Goal: Complete application form

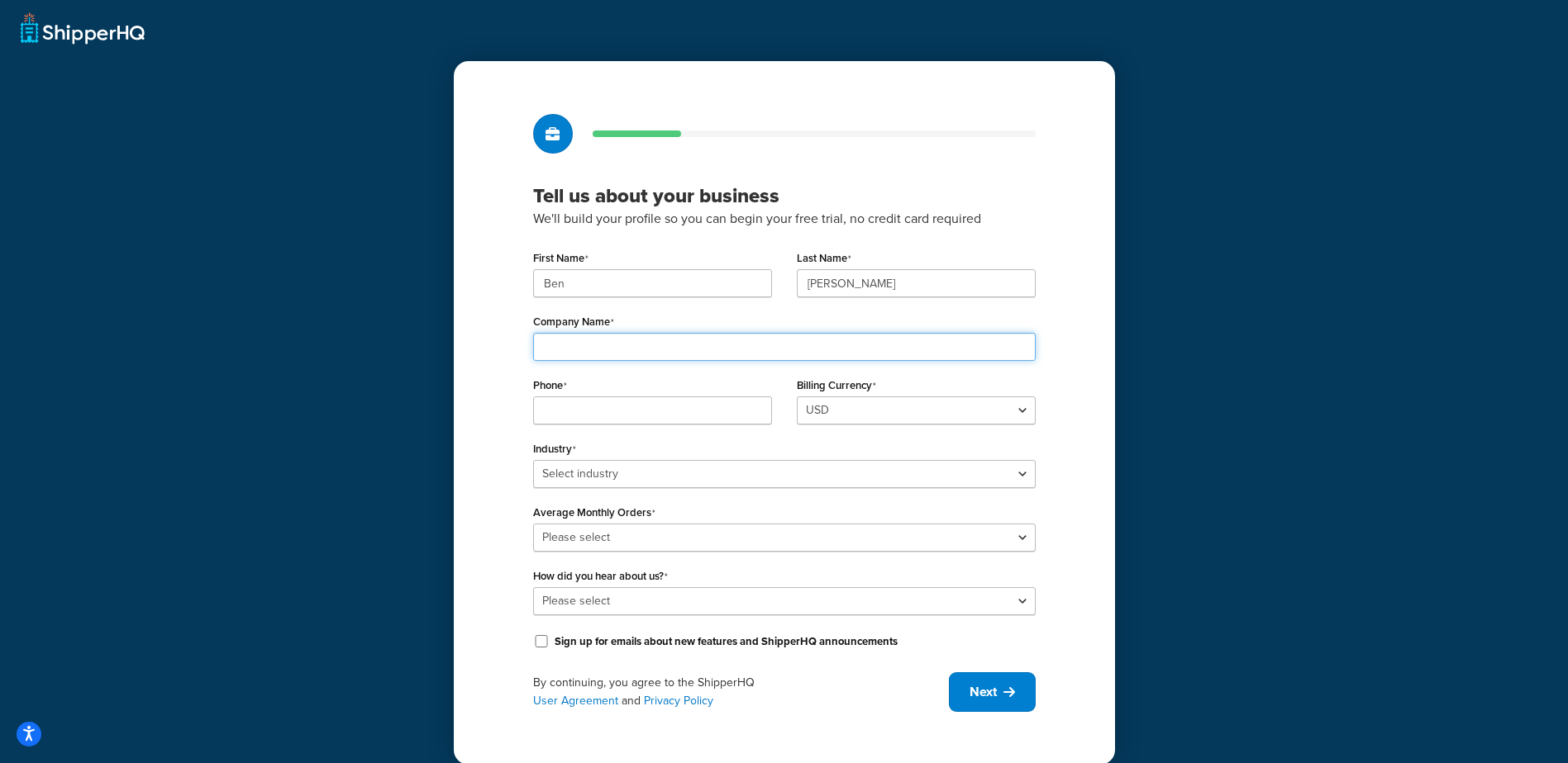
click at [637, 336] on input "Company Name" at bounding box center [784, 347] width 502 height 29
type input "S"
type input "Groomer's Choice"
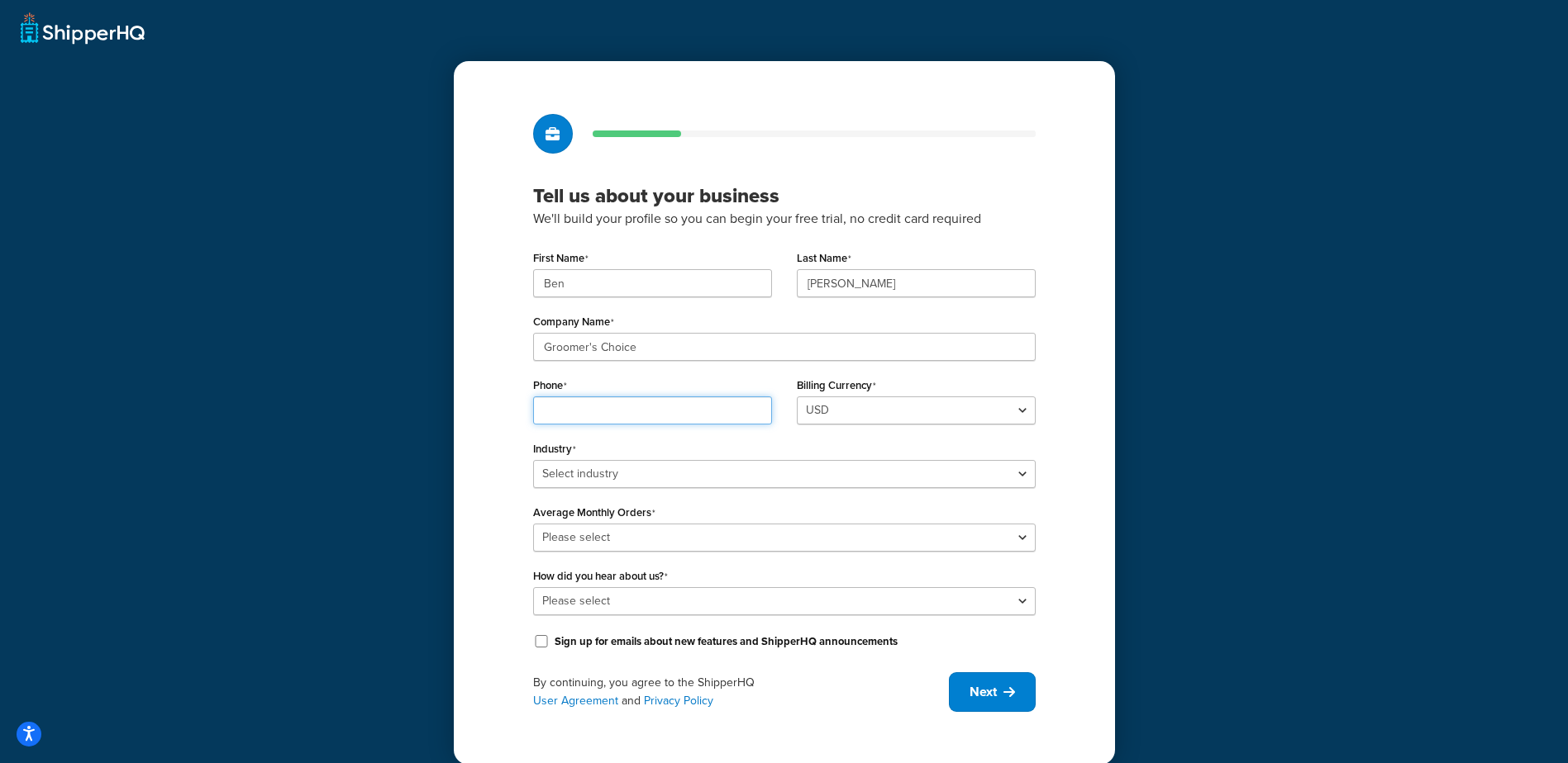
type input "6058156621"
click at [704, 480] on select "Select industry Automotive Adult Agriculture Alcohol, Tobacco & CBD Arts & Craf…" at bounding box center [784, 474] width 502 height 29
select select "20"
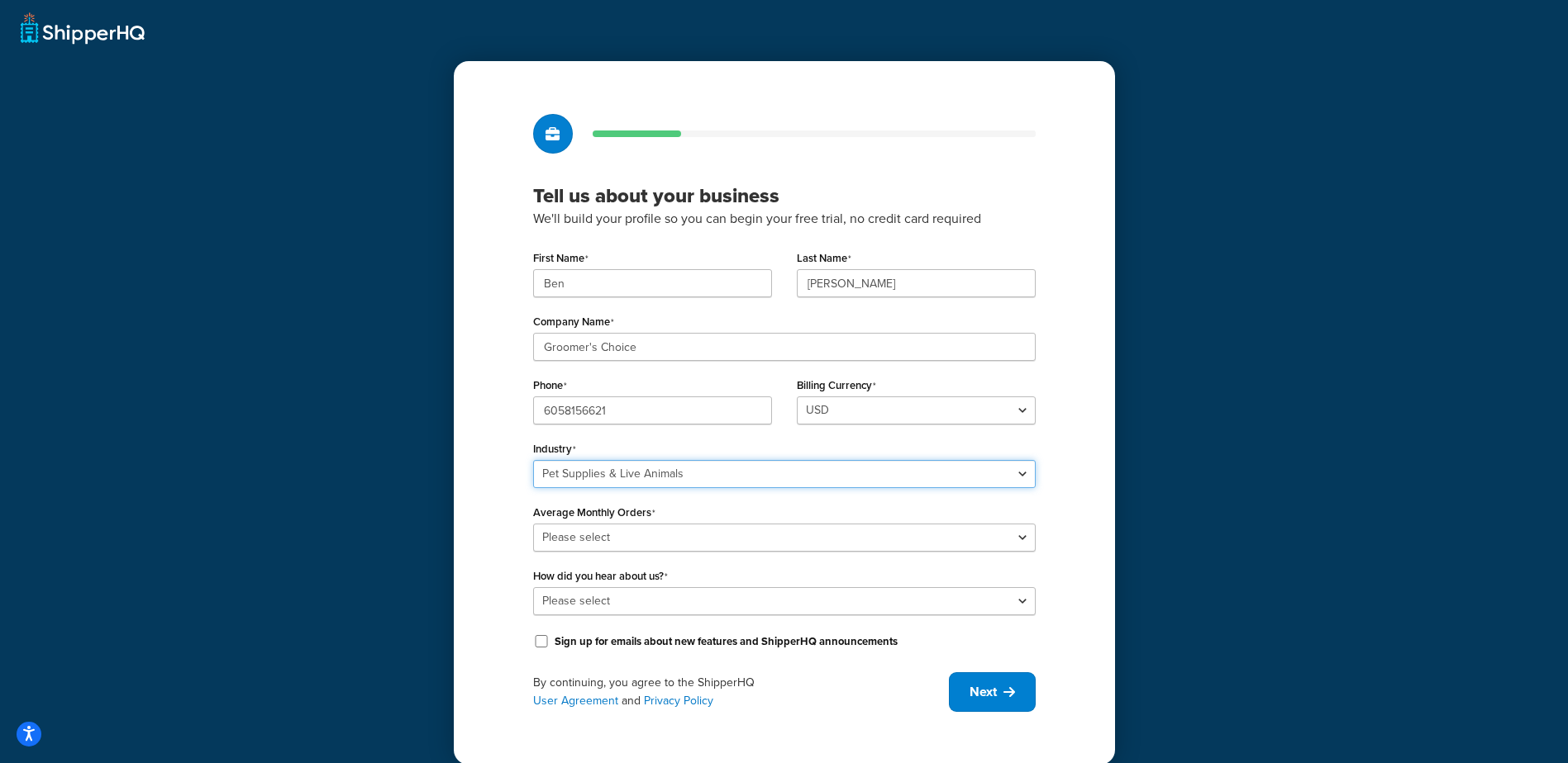
click at [533, 461] on select "Select industry Automotive Adult Agriculture Alcohol, Tobacco & CBD Arts & Craf…" at bounding box center [784, 474] width 502 height 29
click at [670, 529] on select "Please select 0-500 501-1,000 1,001-10,000 10,001-20,000 Over 20,000" at bounding box center [784, 537] width 502 height 29
select select "2"
click at [533, 524] on select "Please select 0-500 501-1,000 1,001-10,000 10,001-20,000 Over 20,000" at bounding box center [784, 537] width 502 height 29
click at [660, 606] on select "Please select Online Search App Store or Marketplace Listing Referred by Agency…" at bounding box center [784, 601] width 502 height 29
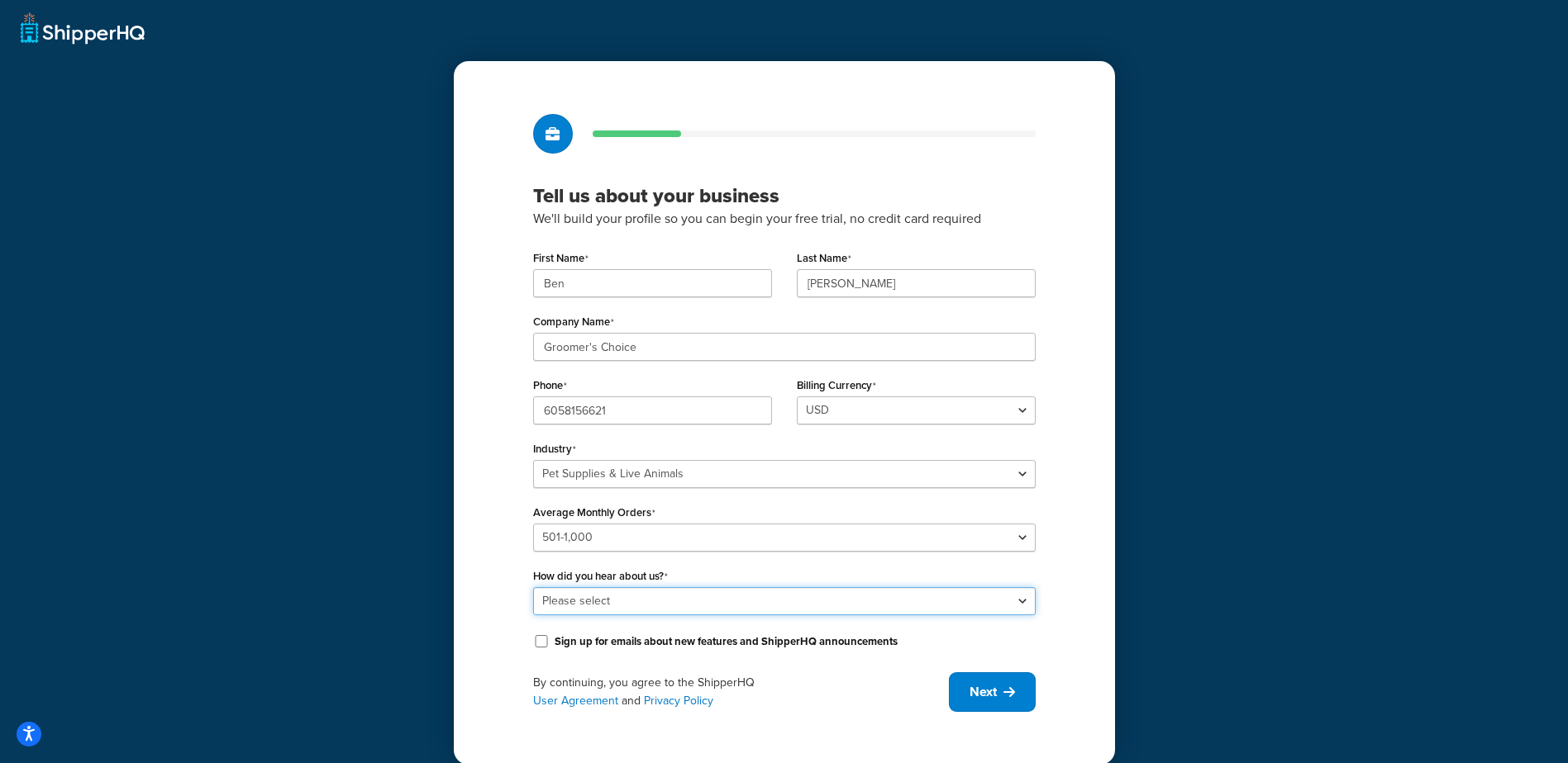
select select "1"
click at [533, 588] on select "Please select Online Search App Store or Marketplace Listing Referred by Agency…" at bounding box center [784, 601] width 502 height 29
click at [989, 689] on span "Next" at bounding box center [983, 692] width 28 height 18
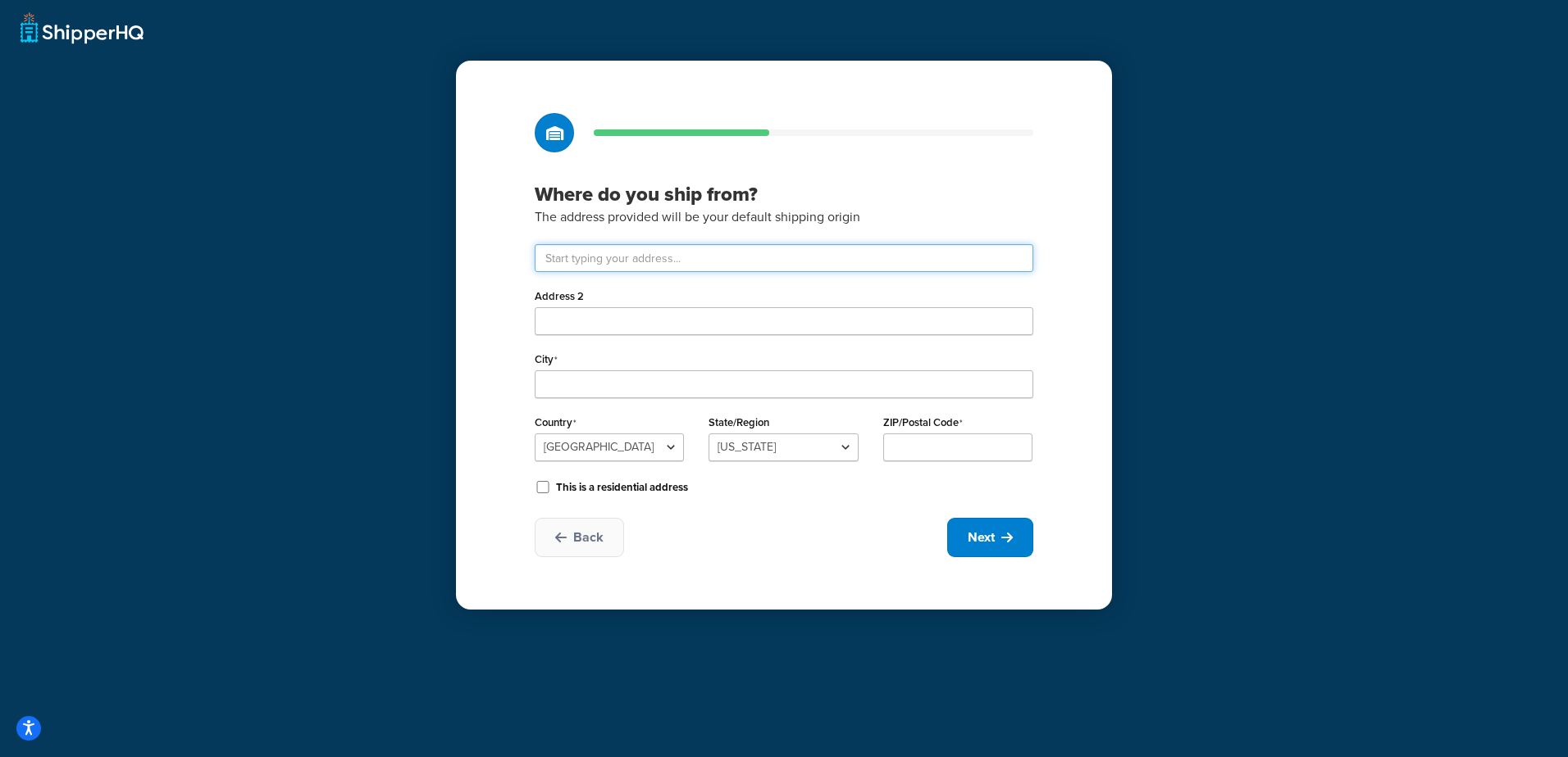
click at [710, 264] on input "text" at bounding box center [783, 258] width 498 height 28
type input "4401 North Northview Avenue"
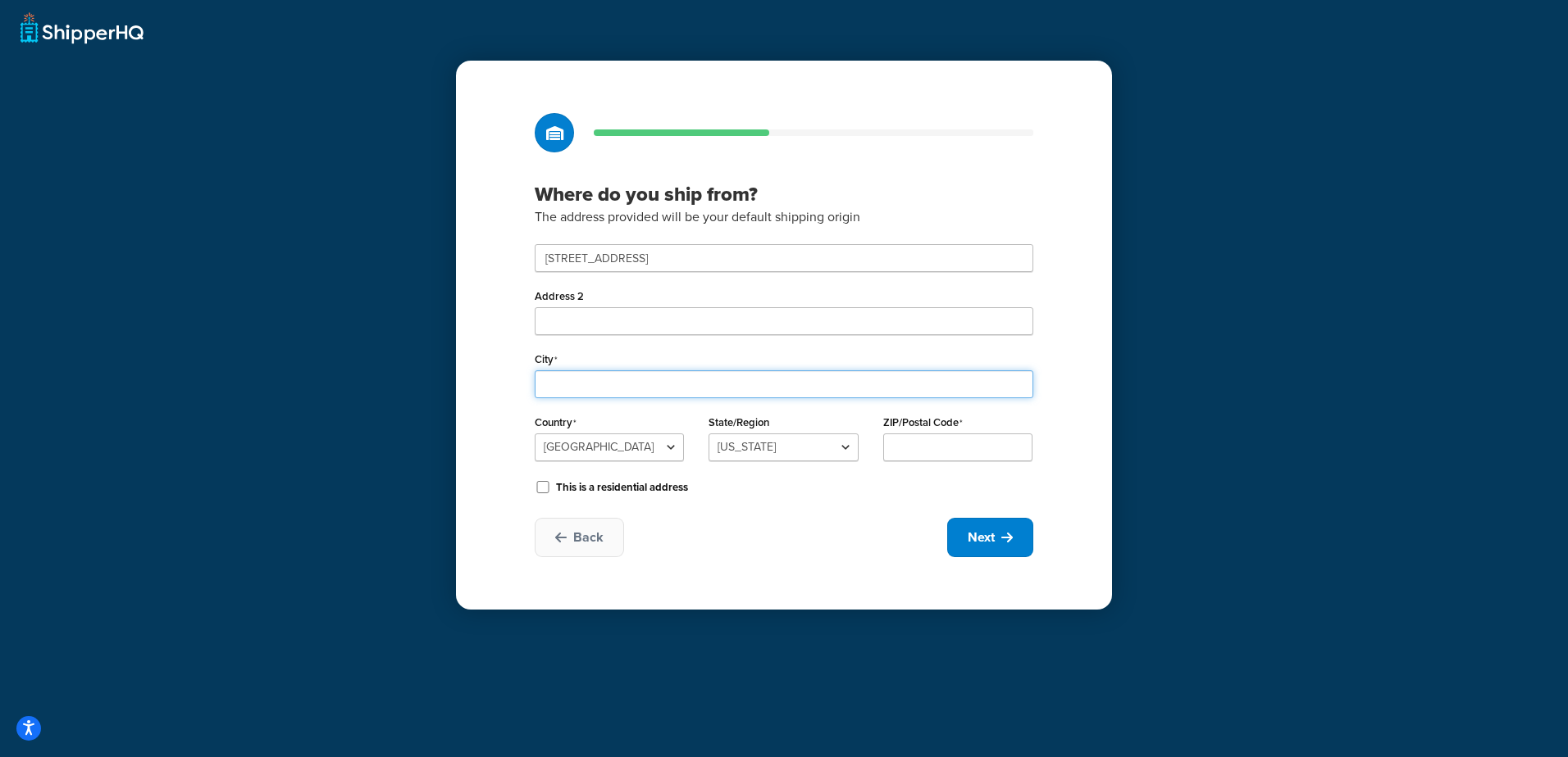
type input "Sioux Falls, SD"
select select "41"
type input "57107"
click at [997, 532] on button "Next" at bounding box center [990, 538] width 86 height 39
select select "1"
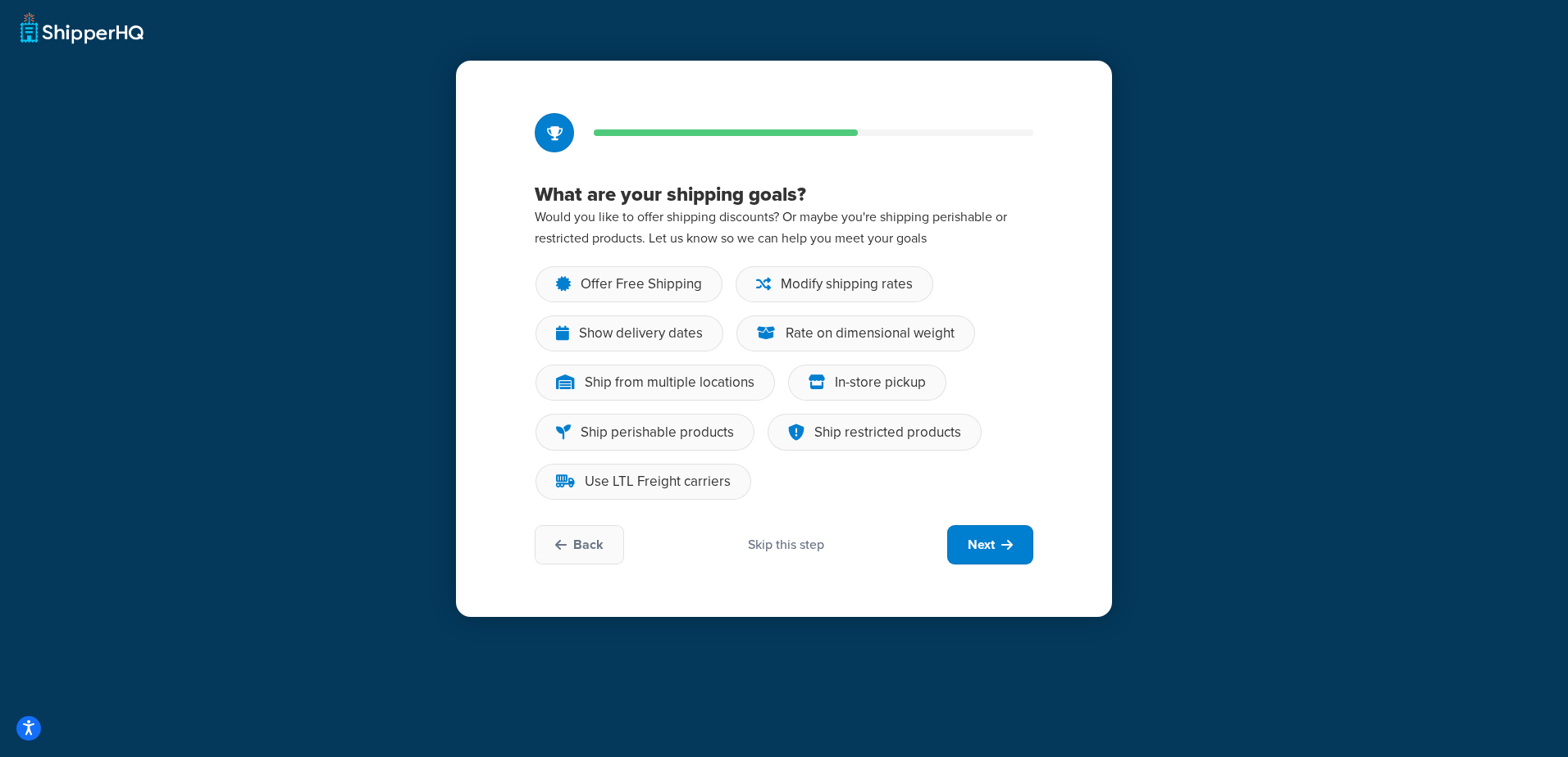
click at [760, 540] on div "Skip this step" at bounding box center [786, 544] width 76 height 18
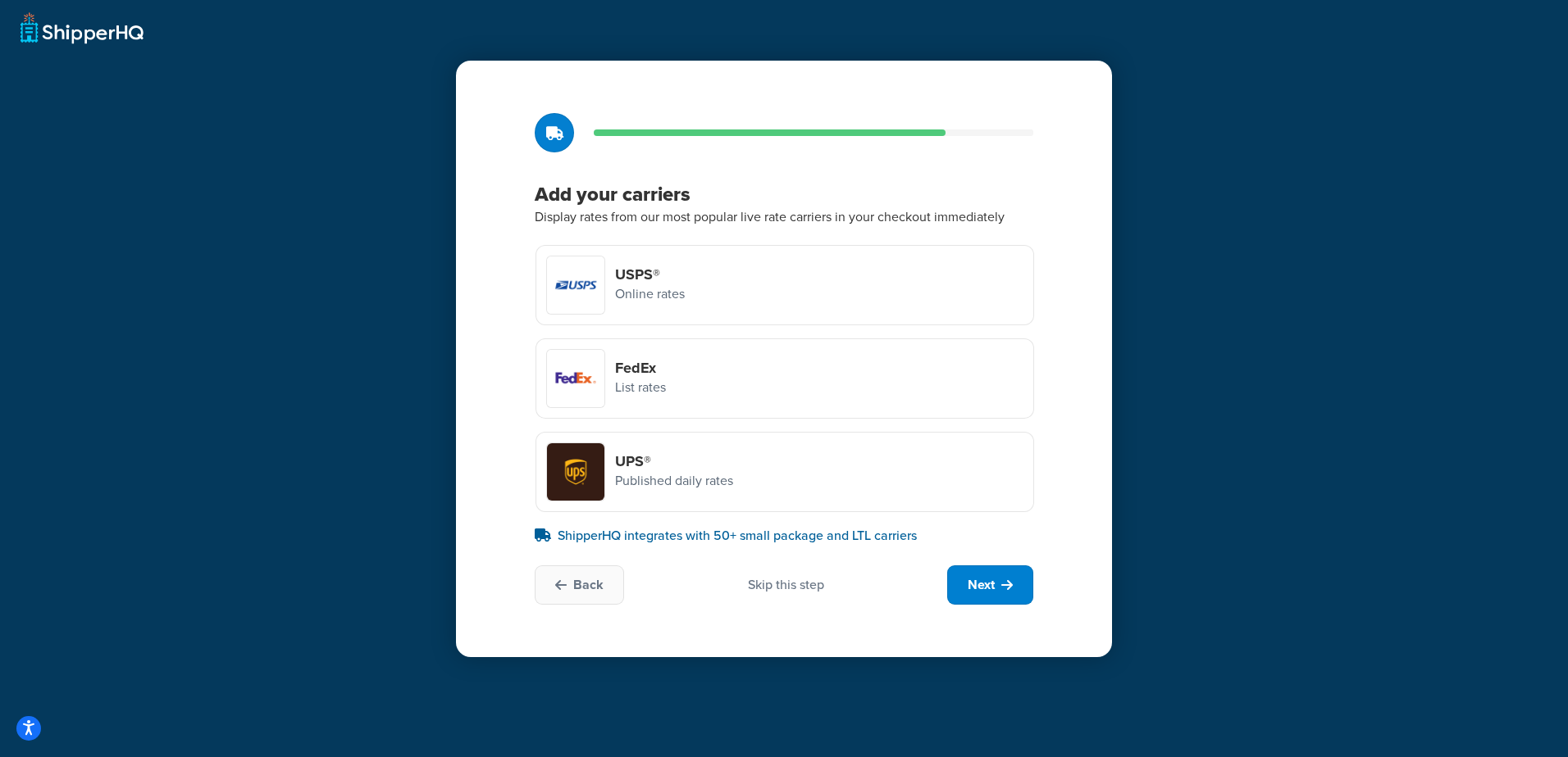
click at [791, 581] on div "Skip this step" at bounding box center [786, 585] width 76 height 18
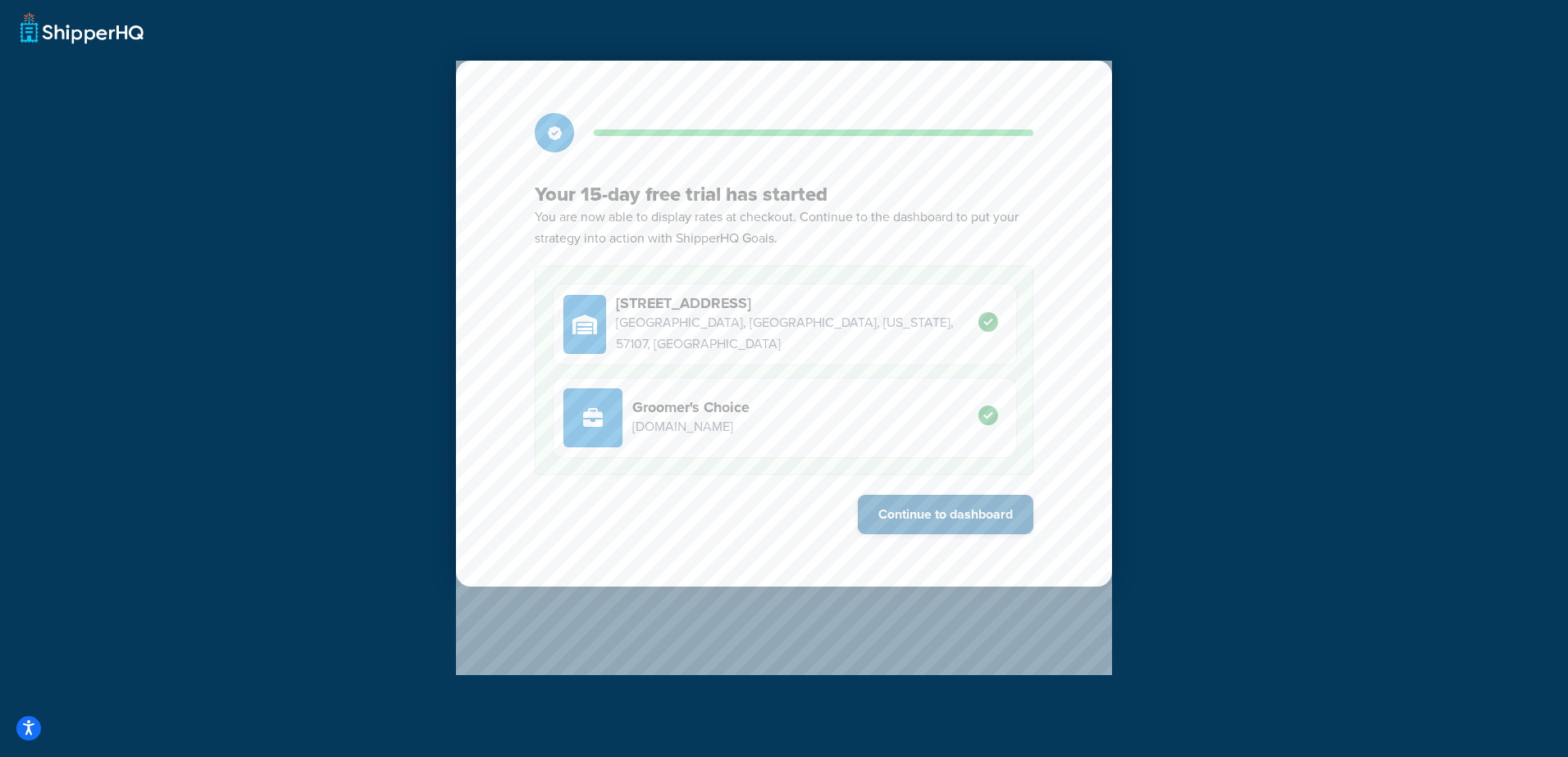
click at [962, 520] on button "Continue to dashboard" at bounding box center [945, 514] width 176 height 39
